Goal: Task Accomplishment & Management: Complete application form

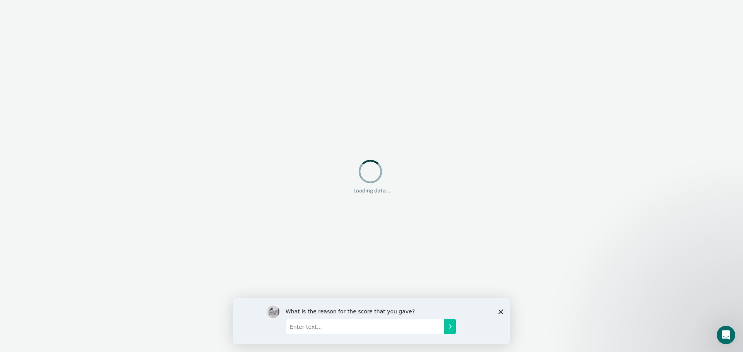
click at [502, 311] on icon "Close survey" at bounding box center [500, 311] width 5 height 5
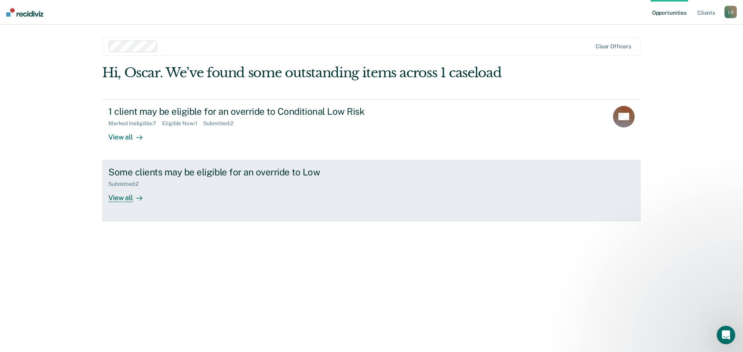
click at [257, 169] on div "Some clients may be eligible for an override to Low" at bounding box center [244, 172] width 272 height 11
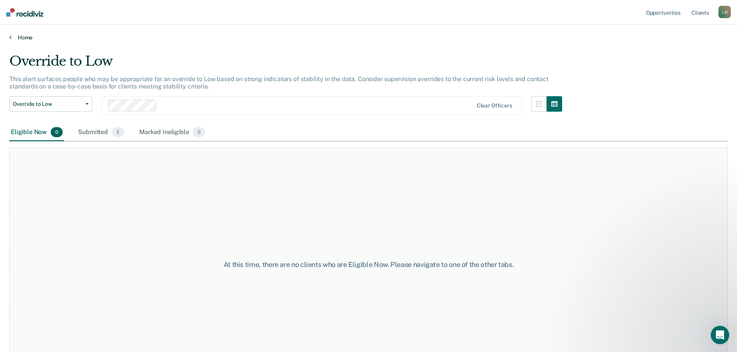
click at [10, 35] on icon at bounding box center [10, 37] width 2 height 6
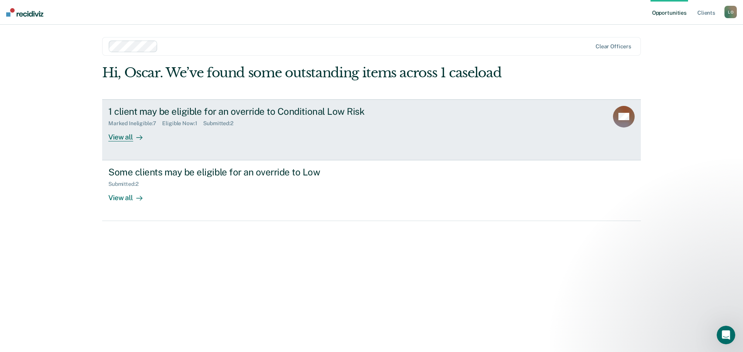
click at [250, 113] on div "1 client may be eligible for an override to Conditional Low Risk" at bounding box center [244, 111] width 272 height 11
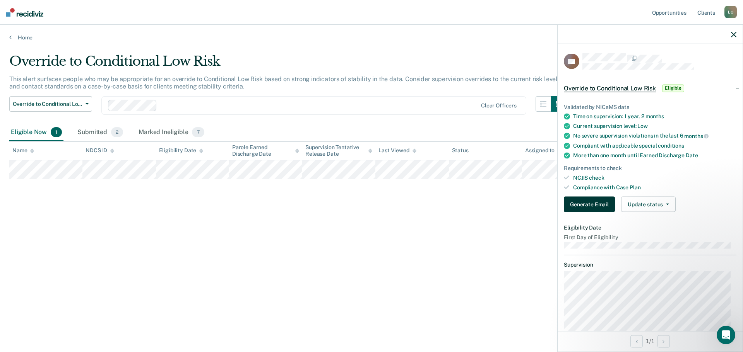
click at [576, 198] on button "Generate Email" at bounding box center [589, 204] width 51 height 15
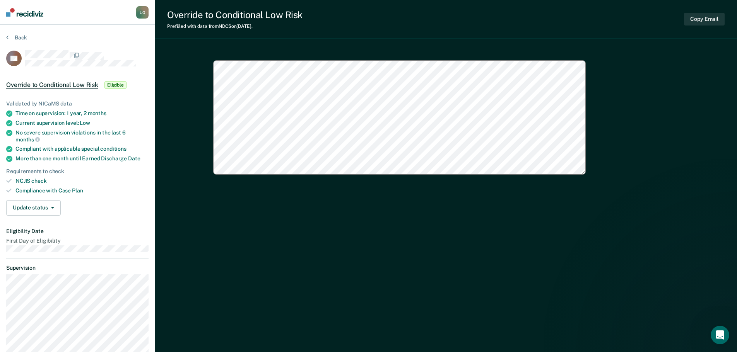
type textarea "x"
click at [53, 205] on button "Update status" at bounding box center [33, 207] width 55 height 15
click at [39, 224] on button "Mark Submitted" at bounding box center [43, 226] width 75 height 12
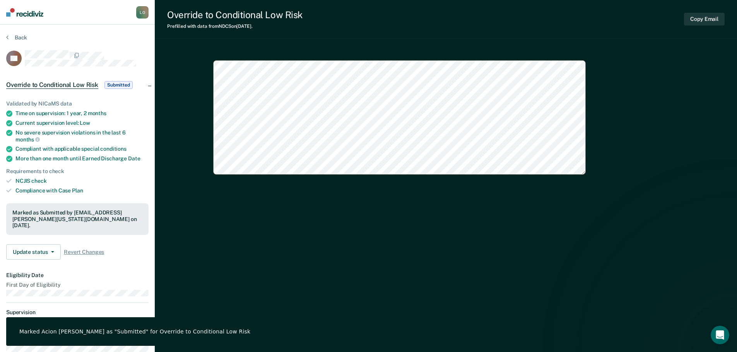
click at [11, 41] on div "Back" at bounding box center [77, 42] width 142 height 16
click at [12, 38] on button "Back" at bounding box center [16, 37] width 21 height 7
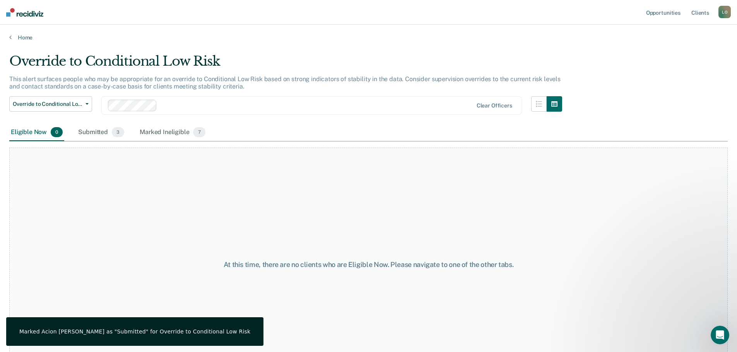
click at [723, 11] on div "L O" at bounding box center [724, 12] width 12 height 12
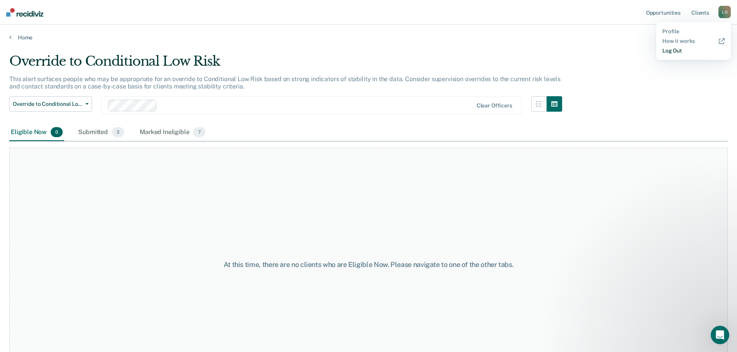
click at [667, 53] on link "Log Out" at bounding box center [693, 51] width 62 height 7
